Goal: Task Accomplishment & Management: Manage account settings

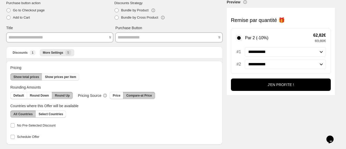
click at [56, 77] on span "Show prices per item" at bounding box center [60, 77] width 31 height 4
click at [27, 74] on button "Show total prices" at bounding box center [26, 76] width 32 height 7
click at [129, 94] on span "Compare-at Price" at bounding box center [139, 95] width 26 height 4
click at [114, 95] on span "Price" at bounding box center [116, 95] width 7 height 4
click at [129, 94] on span "Compare-at Price" at bounding box center [139, 95] width 26 height 4
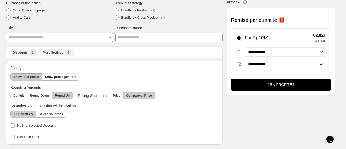
click at [18, 53] on span "Discounts" at bounding box center [20, 53] width 15 height 4
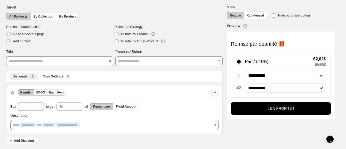
scroll to position [13, 0]
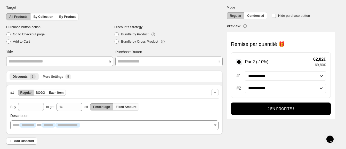
click at [126, 106] on span "Fixed Amount" at bounding box center [126, 107] width 21 height 4
click at [99, 105] on span "Percentage" at bounding box center [101, 107] width 17 height 4
click at [59, 92] on span "Each Item" at bounding box center [56, 93] width 15 height 4
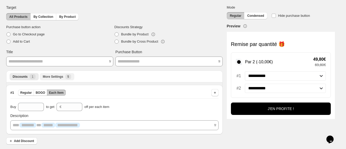
click at [52, 73] on li "More Settings New 5" at bounding box center [57, 76] width 35 height 7
click at [52, 73] on button "More Settings New 5" at bounding box center [57, 76] width 35 height 7
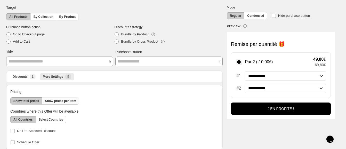
click at [61, 99] on span "Show prices per item" at bounding box center [60, 101] width 31 height 4
click at [28, 100] on span "Show total prices" at bounding box center [26, 101] width 26 height 4
click at [19, 77] on span "Discounts" at bounding box center [20, 77] width 15 height 4
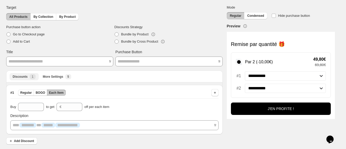
click at [19, 78] on span "Discounts" at bounding box center [20, 77] width 15 height 4
click at [26, 92] on span "Regular" at bounding box center [26, 93] width 12 height 4
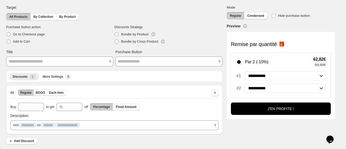
click at [129, 106] on span "Fixed Amount" at bounding box center [126, 107] width 21 height 4
click at [57, 92] on span "Each Item" at bounding box center [56, 93] width 15 height 4
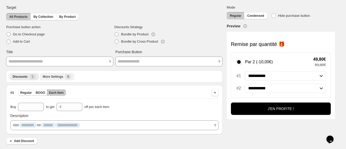
click at [56, 75] on span "More Settings" at bounding box center [53, 77] width 20 height 4
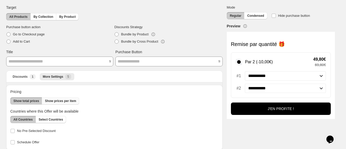
click at [61, 101] on span "Show prices per item" at bounding box center [60, 101] width 31 height 4
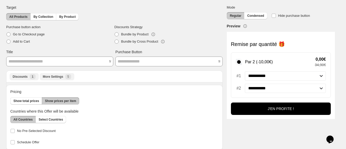
click at [21, 78] on div "Discounts New 1" at bounding box center [24, 76] width 23 height 5
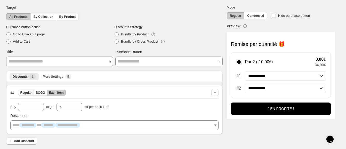
click at [23, 92] on span "Regular" at bounding box center [26, 93] width 12 height 4
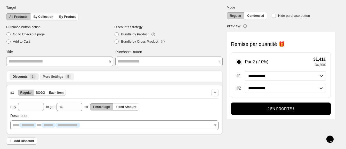
click at [54, 78] on span "More Settings" at bounding box center [53, 77] width 20 height 4
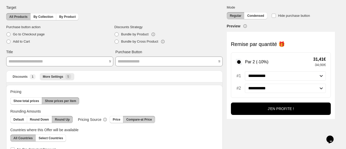
click at [133, 120] on span "Compare-at Price" at bounding box center [139, 119] width 26 height 4
click at [326, 78] on select "**********" at bounding box center [285, 75] width 81 height 9
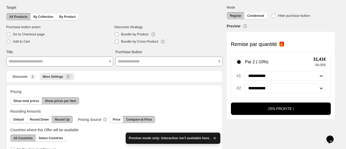
click at [326, 72] on select "**********" at bounding box center [285, 75] width 81 height 9
click at [113, 118] on span "Price" at bounding box center [116, 119] width 7 height 4
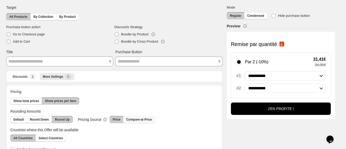
click at [133, 119] on span "Compare-at Price" at bounding box center [139, 119] width 26 height 4
click at [36, 118] on span "Round Down" at bounding box center [39, 119] width 19 height 4
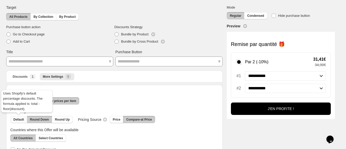
click at [18, 116] on button "Default" at bounding box center [18, 119] width 17 height 7
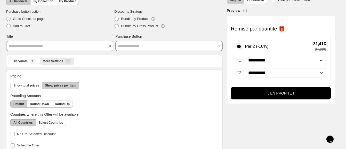
scroll to position [37, 0]
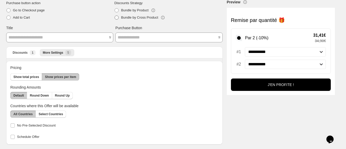
click at [119, 18] on span at bounding box center [116, 17] width 5 height 5
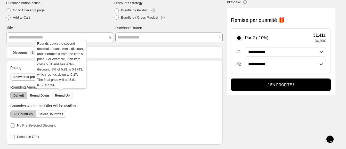
click at [65, 93] on button "Round Up" at bounding box center [62, 95] width 21 height 7
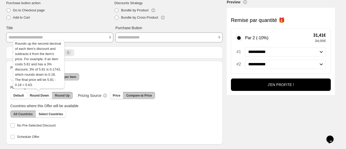
click at [41, 92] on button "Round Down" at bounding box center [39, 95] width 25 height 7
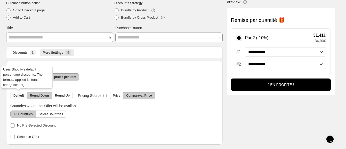
click at [24, 93] on button "Default" at bounding box center [18, 95] width 17 height 7
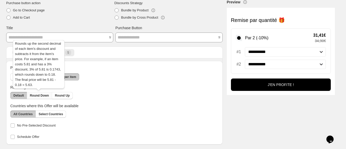
click at [37, 93] on button "Round Down" at bounding box center [39, 95] width 25 height 7
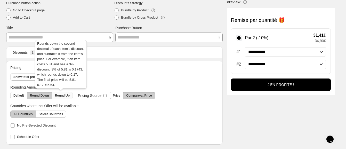
click at [56, 94] on span "Round Up" at bounding box center [62, 95] width 15 height 4
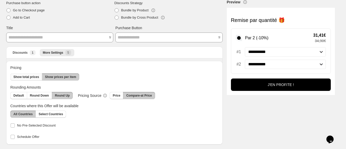
click at [32, 76] on span "Show total prices" at bounding box center [26, 77] width 26 height 4
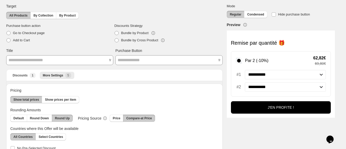
scroll to position [4, 0]
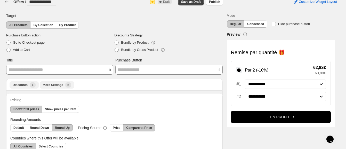
click at [25, 85] on span "Discounts" at bounding box center [20, 85] width 15 height 4
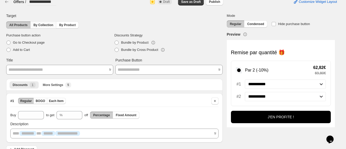
click at [43, 26] on span "By Collection" at bounding box center [44, 25] width 20 height 4
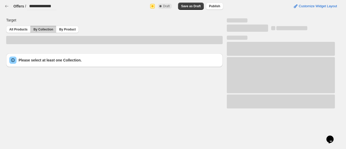
scroll to position [0, 0]
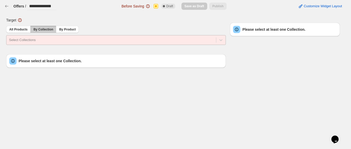
click at [46, 41] on div at bounding box center [111, 40] width 205 height 6
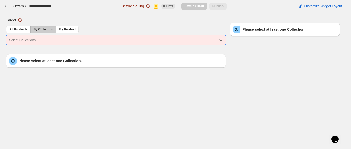
click at [46, 41] on div at bounding box center [111, 40] width 205 height 6
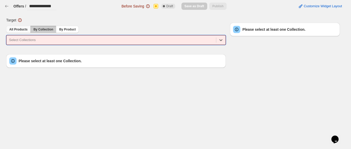
click at [12, 30] on span "All Products" at bounding box center [18, 29] width 18 height 4
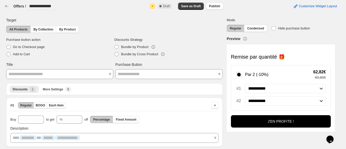
click at [40, 28] on span "By Collection" at bounding box center [44, 29] width 20 height 4
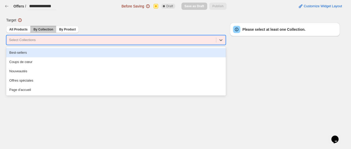
click at [40, 35] on div "Select Collections" at bounding box center [116, 40] width 220 height 10
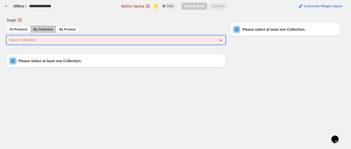
click at [40, 35] on div "Select Collections" at bounding box center [116, 40] width 220 height 10
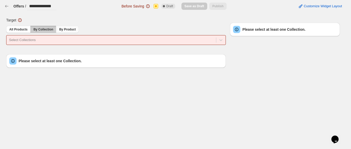
click at [68, 27] on span "By Product" at bounding box center [67, 29] width 17 height 4
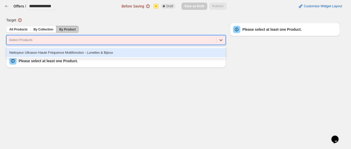
click at [61, 41] on div at bounding box center [111, 40] width 205 height 6
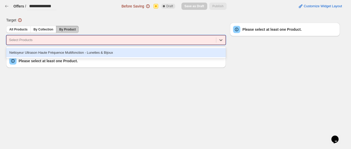
click at [56, 51] on div "Nettoyeur Ultrason Haute Fréquence Multifonction - Lunettes & Bijoux" at bounding box center [116, 52] width 220 height 9
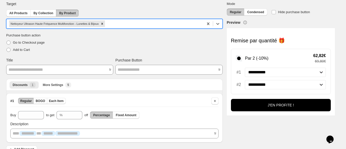
scroll to position [25, 0]
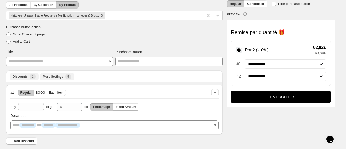
click at [49, 77] on span "More Settings" at bounding box center [53, 77] width 20 height 4
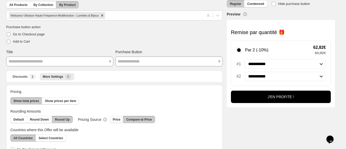
click at [114, 117] on span "Price" at bounding box center [116, 119] width 7 height 4
click at [128, 117] on span "Compare-at Price" at bounding box center [139, 119] width 26 height 4
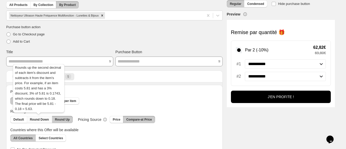
click at [40, 121] on span "Round Down" at bounding box center [39, 119] width 19 height 4
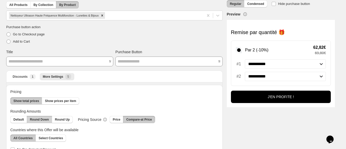
scroll to position [49, 0]
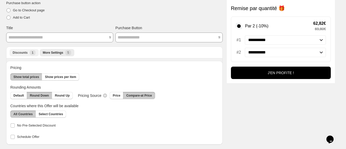
click at [22, 53] on span "Discounts" at bounding box center [20, 53] width 15 height 4
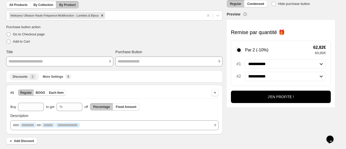
scroll to position [0, 0]
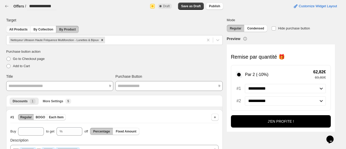
click at [19, 30] on span "All Products" at bounding box center [18, 29] width 18 height 4
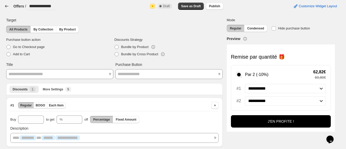
click at [6, 6] on icon "button" at bounding box center [6, 6] width 5 height 5
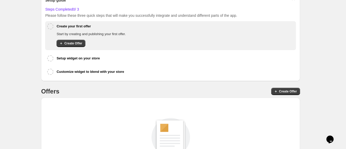
scroll to position [134, 0]
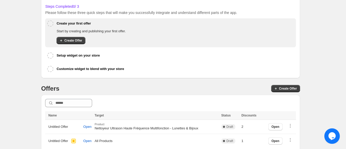
scroll to position [77, 0]
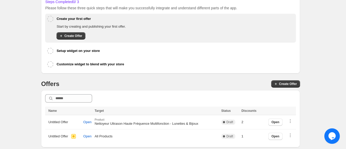
drag, startPoint x: 276, startPoint y: 120, endPoint x: 333, endPoint y: 104, distance: 58.8
click at [333, 104] on div "Free assistance Schedule a meeting for help with setup process, creating discou…" at bounding box center [170, 44] width 329 height 208
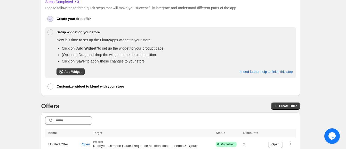
scroll to position [95, 0]
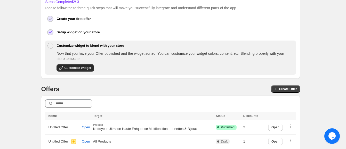
click at [70, 67] on span "Customize Widget" at bounding box center [77, 68] width 27 height 4
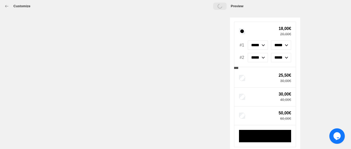
select select "**********"
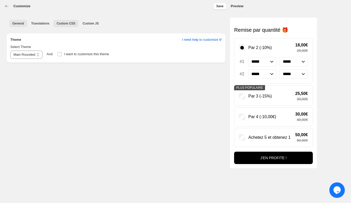
click at [71, 24] on span "Custom CSS" at bounding box center [66, 23] width 19 height 4
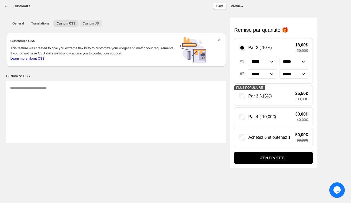
click at [83, 22] on span "Custom JS" at bounding box center [91, 23] width 16 height 4
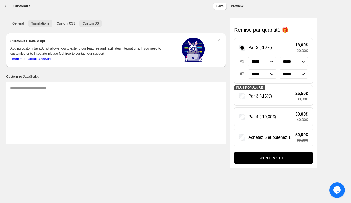
click at [36, 24] on span "Translations" at bounding box center [40, 23] width 18 height 4
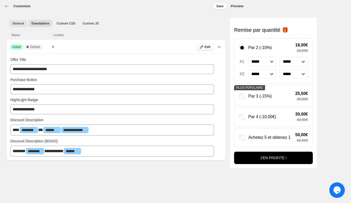
click at [17, 24] on span "General" at bounding box center [18, 23] width 12 height 4
select select "**********"
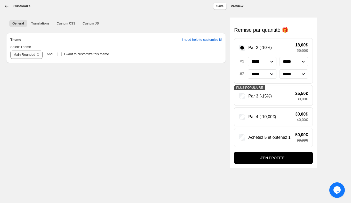
click at [4, 6] on icon "button" at bounding box center [6, 6] width 5 height 5
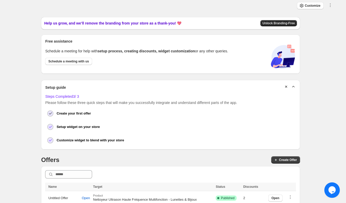
click at [290, 21] on span "Unlock Branding-Free" at bounding box center [279, 23] width 32 height 4
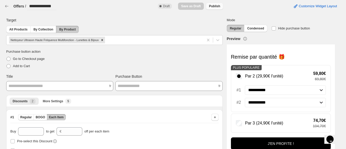
click at [220, 5] on span "Publish" at bounding box center [214, 6] width 11 height 4
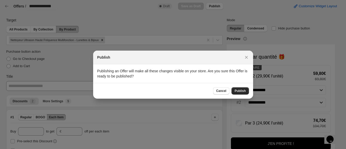
click at [244, 91] on span "Publish" at bounding box center [240, 91] width 11 height 4
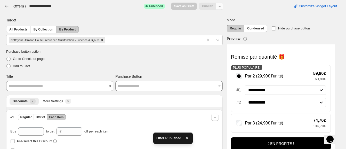
click at [222, 7] on icon "button" at bounding box center [219, 6] width 5 height 5
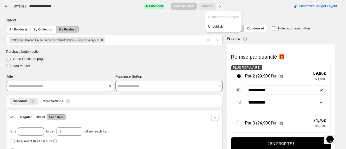
click at [9, 5] on icon "button" at bounding box center [6, 6] width 5 height 5
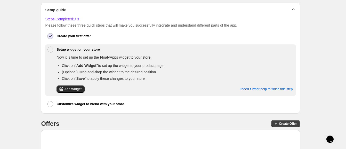
scroll to position [92, 0]
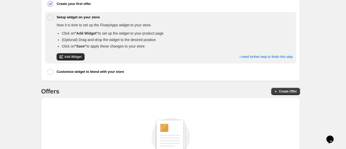
click at [73, 57] on span "Add Widget" at bounding box center [72, 57] width 17 height 4
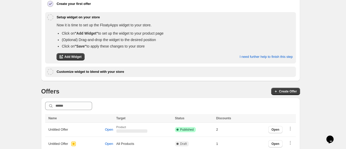
scroll to position [100, 0]
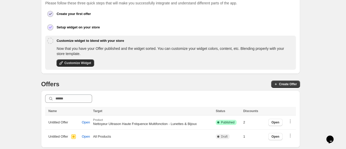
click at [84, 60] on button "Customize Widget" at bounding box center [76, 62] width 38 height 7
select select "**********"
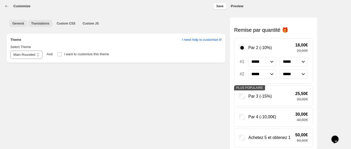
click at [39, 21] on span "Translations" at bounding box center [40, 23] width 18 height 4
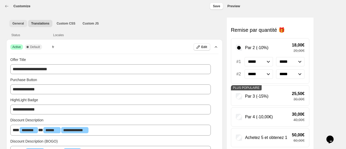
click at [17, 22] on span "General" at bounding box center [18, 23] width 12 height 4
select select "**********"
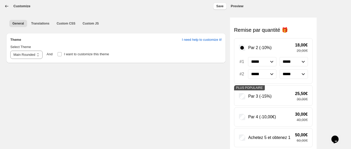
click at [5, 5] on icon "button" at bounding box center [6, 6] width 5 height 5
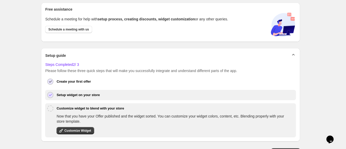
scroll to position [64, 0]
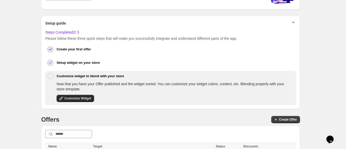
click at [87, 98] on span "Customize Widget" at bounding box center [77, 98] width 27 height 4
select select "**********"
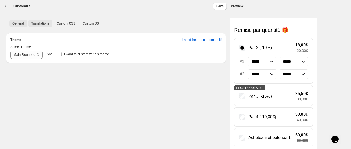
click at [41, 26] on button "Translations" at bounding box center [40, 23] width 25 height 7
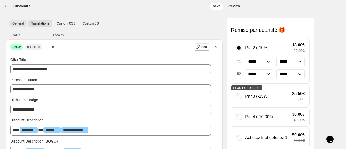
click at [19, 24] on span "General" at bounding box center [18, 23] width 12 height 4
select select "**********"
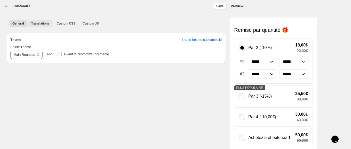
click at [42, 24] on span "Translations" at bounding box center [40, 23] width 18 height 4
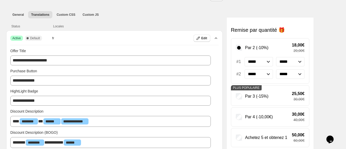
scroll to position [13, 0]
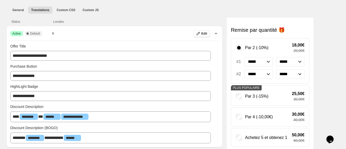
click at [97, 114] on p "**********" at bounding box center [111, 117] width 196 height 6
click at [139, 45] on div "Offer Title" at bounding box center [110, 46] width 201 height 5
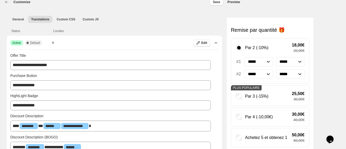
scroll to position [0, 0]
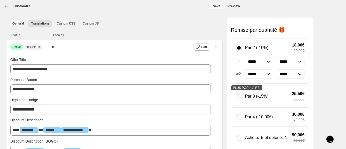
click at [219, 5] on span "Save" at bounding box center [216, 6] width 7 height 4
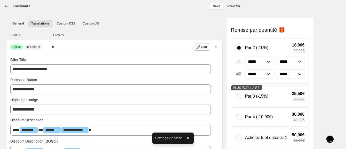
click at [7, 7] on icon "button" at bounding box center [6, 6] width 5 height 5
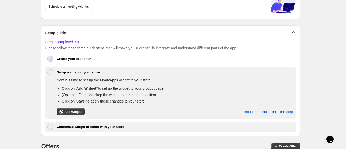
scroll to position [64, 0]
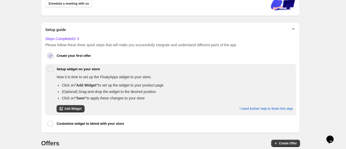
scroll to position [64, 0]
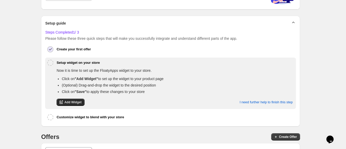
click at [72, 102] on span "Add Widget" at bounding box center [72, 102] width 17 height 4
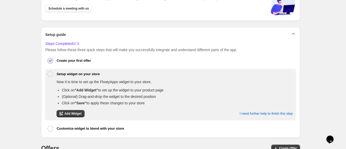
scroll to position [64, 0]
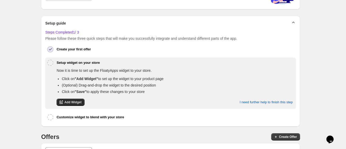
click at [79, 100] on span "Add Widget" at bounding box center [72, 102] width 17 height 4
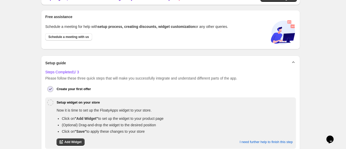
scroll to position [64, 0]
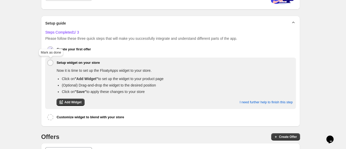
click at [50, 62] on button at bounding box center [50, 63] width 6 height 6
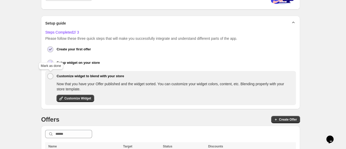
click at [50, 75] on button at bounding box center [50, 76] width 6 height 6
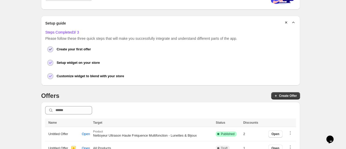
click at [326, 57] on div "Close Help this amazing app grow 🚀! Share it with your network and let others b…" at bounding box center [170, 56] width 329 height 207
click at [279, 134] on span "Open" at bounding box center [276, 134] width 8 height 4
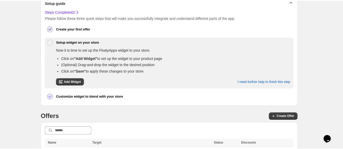
scroll to position [117, 0]
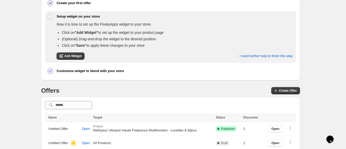
scroll to position [117, 0]
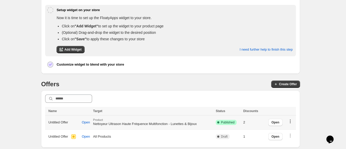
click at [293, 121] on icon "button" at bounding box center [290, 121] width 5 height 5
click at [299, 97] on div "Open" at bounding box center [294, 100] width 25 height 11
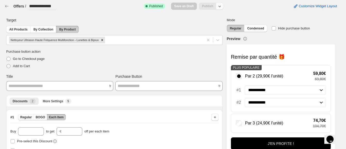
click at [222, 7] on icon "button" at bounding box center [219, 6] width 5 height 5
click at [241, 5] on div "Customize Widget Layout" at bounding box center [283, 6] width 110 height 9
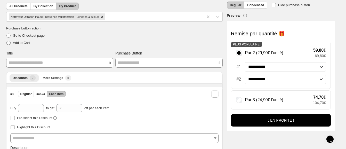
scroll to position [32, 0]
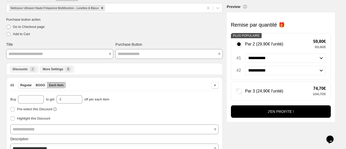
click at [56, 66] on button "More Settings New 5" at bounding box center [57, 69] width 35 height 7
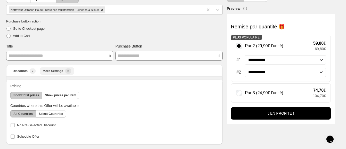
scroll to position [30, 0]
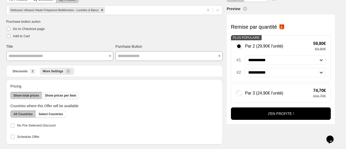
click at [54, 95] on span "Show prices per item" at bounding box center [60, 95] width 31 height 4
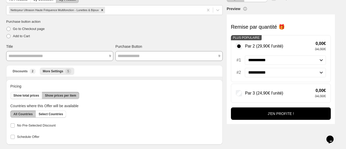
click at [20, 95] on span "Show total prices" at bounding box center [26, 95] width 26 height 4
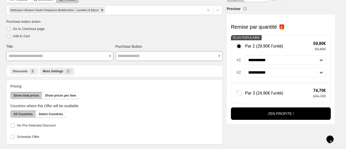
click at [21, 72] on span "Discounts" at bounding box center [20, 71] width 15 height 4
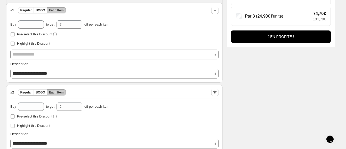
scroll to position [93, 0]
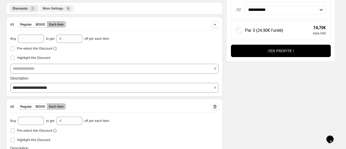
click at [57, 9] on span "More Settings" at bounding box center [53, 8] width 20 height 4
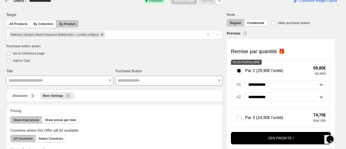
scroll to position [0, 0]
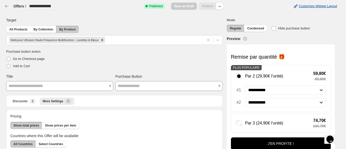
click at [331, 4] on span "Customize Widget Layout" at bounding box center [318, 6] width 38 height 4
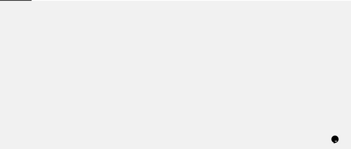
select select "**********"
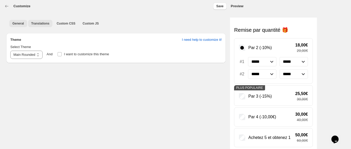
click at [44, 25] on span "Translations" at bounding box center [40, 23] width 18 height 4
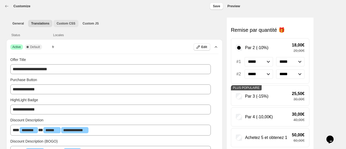
click at [64, 22] on span "Custom CSS" at bounding box center [66, 23] width 19 height 4
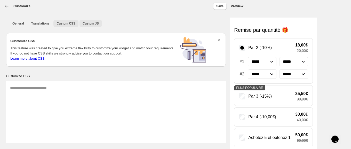
click at [88, 24] on span "Custom JS" at bounding box center [91, 23] width 16 height 4
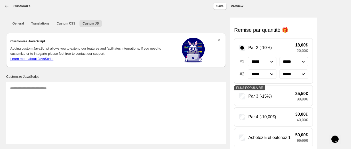
click at [334, 49] on div "General Translations Custom CSS Custom JS More views General Translations Custo…" at bounding box center [171, 78] width 338 height 130
click at [9, 6] on icon "button" at bounding box center [6, 6] width 5 height 5
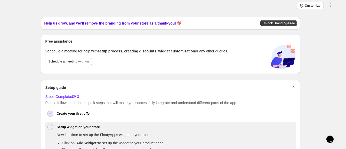
click at [327, 85] on div "Close Help this amazing app grow 🚀! Share it with your network and let others b…" at bounding box center [170, 141] width 329 height 248
drag, startPoint x: 327, startPoint y: 85, endPoint x: 332, endPoint y: 77, distance: 9.5
click at [327, 85] on div "Close Help this amazing app grow 🚀! Share it with your network and let others b…" at bounding box center [170, 141] width 329 height 248
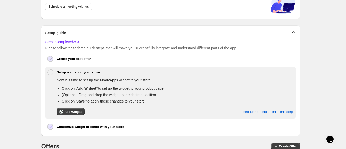
scroll to position [64, 0]
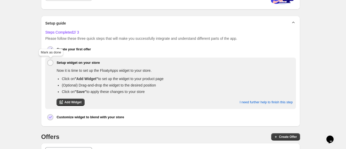
click at [50, 62] on button at bounding box center [50, 63] width 6 height 6
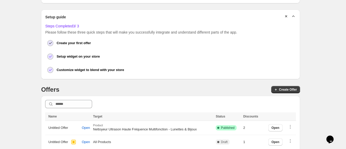
scroll to position [76, 0]
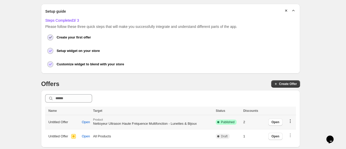
click at [291, 119] on icon "button" at bounding box center [290, 119] width 1 height 1
click at [89, 121] on span "Open" at bounding box center [86, 122] width 8 height 4
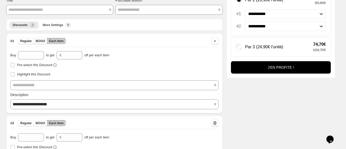
select select "**********"
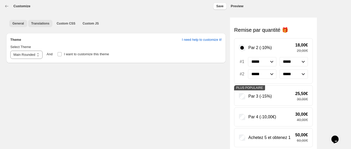
click at [40, 26] on button "Translations" at bounding box center [40, 23] width 25 height 7
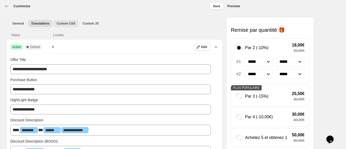
click at [59, 24] on span "Custom CSS" at bounding box center [66, 23] width 19 height 4
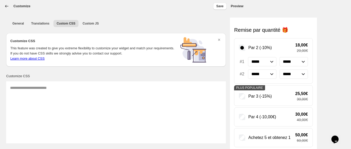
click at [8, 7] on icon "button" at bounding box center [6, 6] width 5 height 5
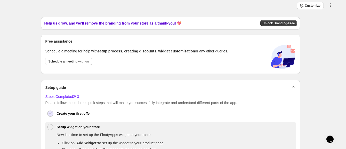
click at [333, 3] on icon "button" at bounding box center [330, 5] width 5 height 5
click at [327, 17] on span "Offer Settings" at bounding box center [331, 18] width 20 height 10
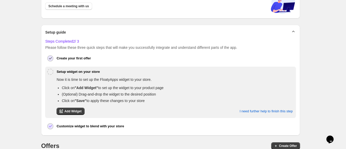
scroll to position [64, 0]
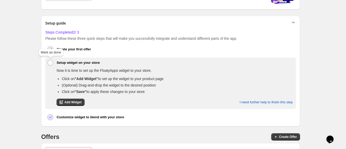
click at [51, 61] on button at bounding box center [50, 63] width 6 height 6
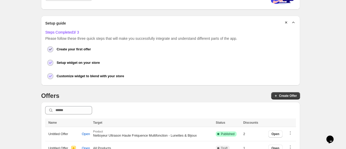
scroll to position [76, 0]
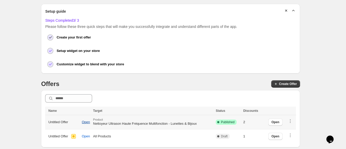
click at [88, 121] on span "Open" at bounding box center [86, 122] width 8 height 4
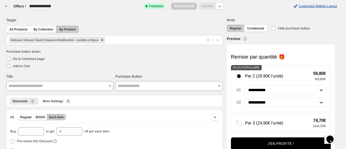
click at [320, 5] on span "Customize Widget Layout" at bounding box center [318, 6] width 38 height 4
select select "**********"
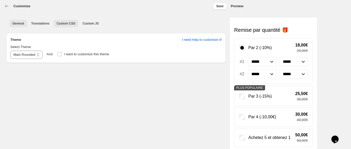
click at [58, 22] on span "Custom CSS" at bounding box center [66, 23] width 19 height 4
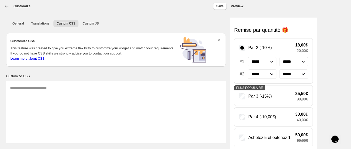
click at [40, 90] on textarea at bounding box center [116, 112] width 220 height 62
click at [24, 87] on textarea at bounding box center [116, 112] width 220 height 62
paste textarea "**********"
drag, startPoint x: 38, startPoint y: 88, endPoint x: 20, endPoint y: 89, distance: 17.3
click at [20, 89] on textarea "**********" at bounding box center [116, 112] width 220 height 62
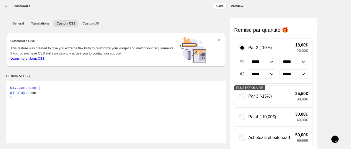
paste textarea "**********"
click at [73, 86] on textarea "**********" at bounding box center [116, 112] width 220 height 62
click at [18, 99] on textarea "**********" at bounding box center [116, 112] width 220 height 62
click at [10, 99] on textarea "**********" at bounding box center [116, 112] width 220 height 62
click at [10, 92] on textarea "**********" at bounding box center [116, 112] width 220 height 62
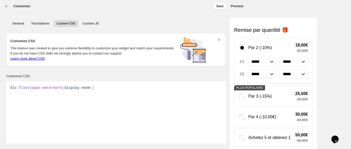
click at [99, 89] on textarea "**********" at bounding box center [116, 112] width 220 height 62
click at [99, 87] on textarea "**********" at bounding box center [116, 112] width 220 height 62
click at [222, 5] on span "Save" at bounding box center [219, 6] width 7 height 4
click at [19, 88] on textarea "**********" at bounding box center [116, 112] width 220 height 62
drag, startPoint x: 85, startPoint y: 90, endPoint x: 90, endPoint y: 90, distance: 4.2
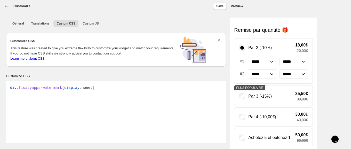
click at [86, 90] on textarea "**********" at bounding box center [116, 112] width 220 height 62
click at [58, 88] on textarea "**********" at bounding box center [116, 112] width 220 height 62
click at [97, 84] on textarea "**********" at bounding box center [116, 112] width 220 height 62
type textarea "**********"
click at [220, 8] on span "Save" at bounding box center [219, 6] width 7 height 4
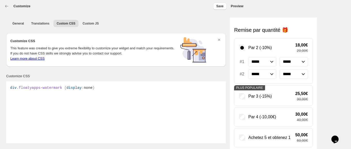
drag, startPoint x: 93, startPoint y: 89, endPoint x: 8, endPoint y: 95, distance: 85.9
click at [8, 95] on textarea "**********" at bounding box center [116, 112] width 220 height 62
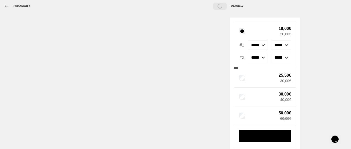
select select "**********"
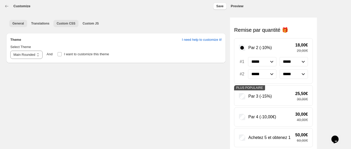
click at [59, 23] on span "Custom CSS" at bounding box center [66, 23] width 19 height 4
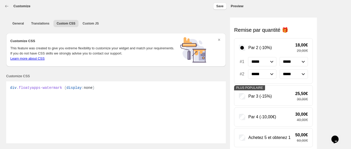
drag, startPoint x: 98, startPoint y: 87, endPoint x: 5, endPoint y: 93, distance: 93.2
click at [51, 77] on div "Customize CSS" at bounding box center [116, 76] width 220 height 6
click at [220, 5] on span "Save" at bounding box center [219, 6] width 7 height 4
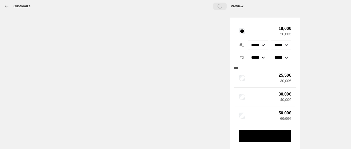
select select "**********"
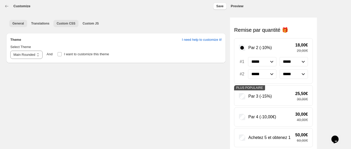
click at [63, 23] on span "Custom CSS" at bounding box center [66, 23] width 19 height 4
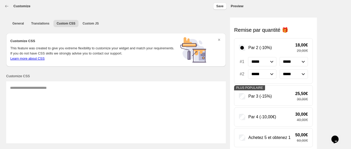
click at [114, 26] on ul "General Translations Custom CSS Custom JS More views" at bounding box center [116, 23] width 216 height 7
click at [6, 4] on icon "button" at bounding box center [6, 6] width 5 height 5
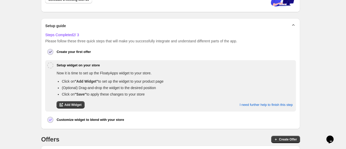
scroll to position [64, 0]
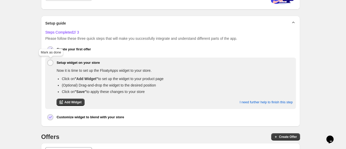
click at [50, 61] on button at bounding box center [50, 63] width 6 height 6
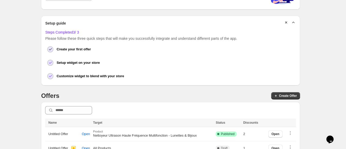
click at [26, 50] on div "Close Help this amazing app grow 🚀! Share it with your network and let others b…" at bounding box center [170, 56] width 329 height 207
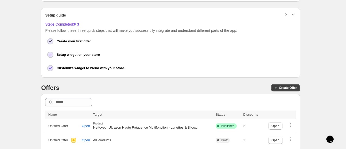
scroll to position [76, 0]
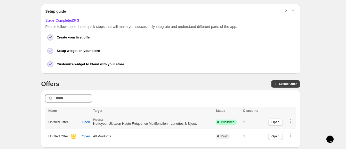
click at [63, 121] on span "Untitled Offer" at bounding box center [58, 122] width 20 height 5
click at [87, 122] on span "Open" at bounding box center [86, 122] width 8 height 4
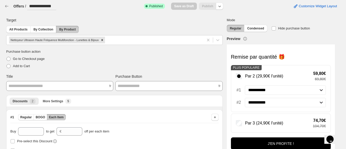
click at [53, 5] on input "**********" at bounding box center [41, 6] width 29 height 8
drag, startPoint x: 55, startPoint y: 5, endPoint x: 29, endPoint y: 8, distance: 25.4
click at [29, 8] on input "**********" at bounding box center [41, 6] width 29 height 8
paste input "*****"
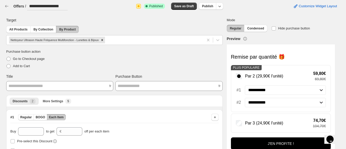
type input "**********"
click at [69, 6] on div "**********" at bounding box center [113, 6] width 219 height 8
click at [70, 6] on div "**********" at bounding box center [113, 6] width 219 height 8
click at [65, 6] on input "**********" at bounding box center [47, 6] width 41 height 8
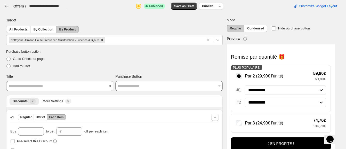
click at [64, 15] on div "**********" at bounding box center [168, 142] width 333 height 259
click at [210, 6] on span "Publish" at bounding box center [207, 6] width 11 height 4
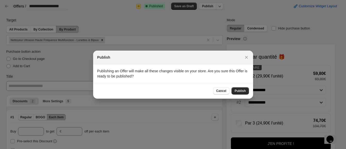
click at [237, 90] on span "Publish" at bounding box center [240, 91] width 11 height 4
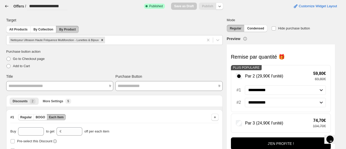
click at [5, 5] on icon "button" at bounding box center [6, 6] width 5 height 5
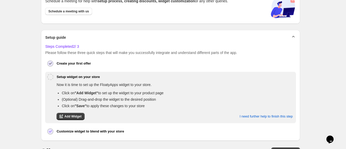
scroll to position [64, 0]
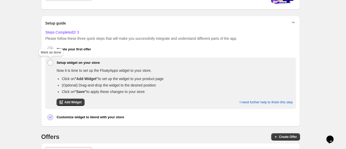
click at [51, 61] on button at bounding box center [50, 63] width 6 height 6
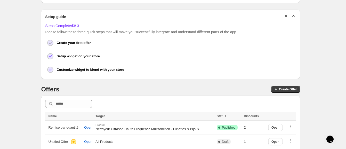
scroll to position [76, 0]
